Goal: Navigation & Orientation: Go to known website

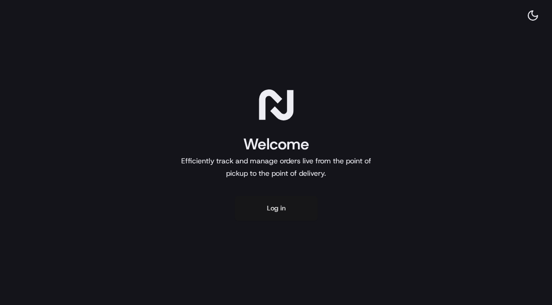
click at [281, 211] on button "Log in" at bounding box center [276, 208] width 83 height 25
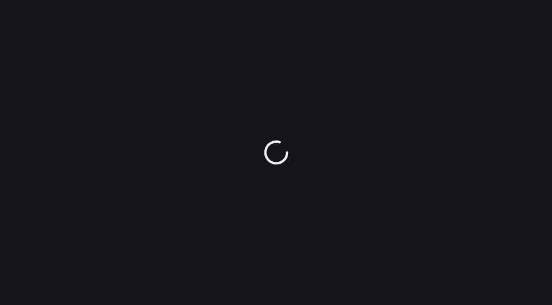
click at [292, 189] on div at bounding box center [276, 152] width 552 height 305
